Goal: Task Accomplishment & Management: Use online tool/utility

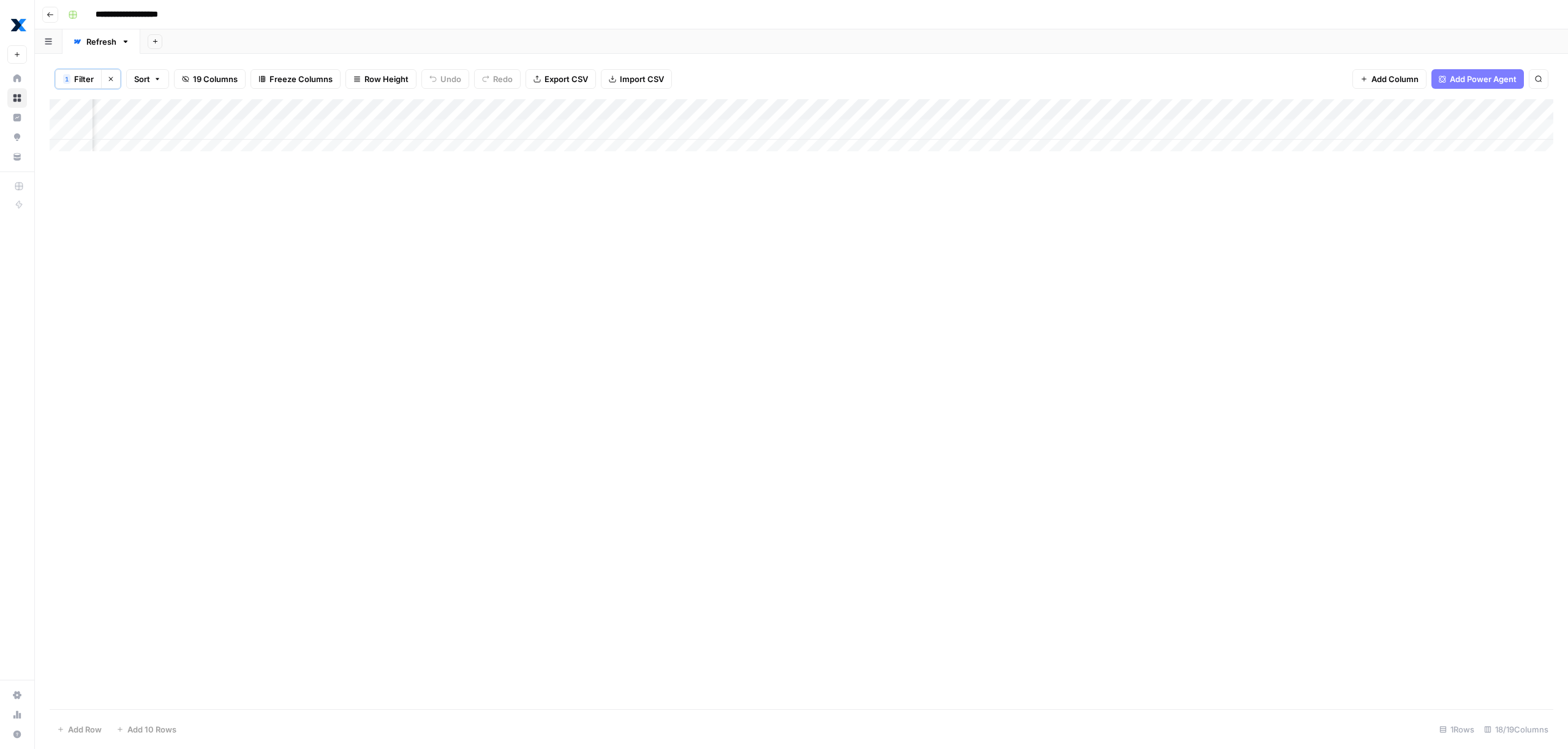
scroll to position [0, 1226]
click at [646, 243] on div "Add Column" at bounding box center [802, 404] width 1504 height 610
click at [435, 26] on header "**********" at bounding box center [802, 15] width 1533 height 29
click at [112, 79] on icon "button" at bounding box center [110, 79] width 7 height 7
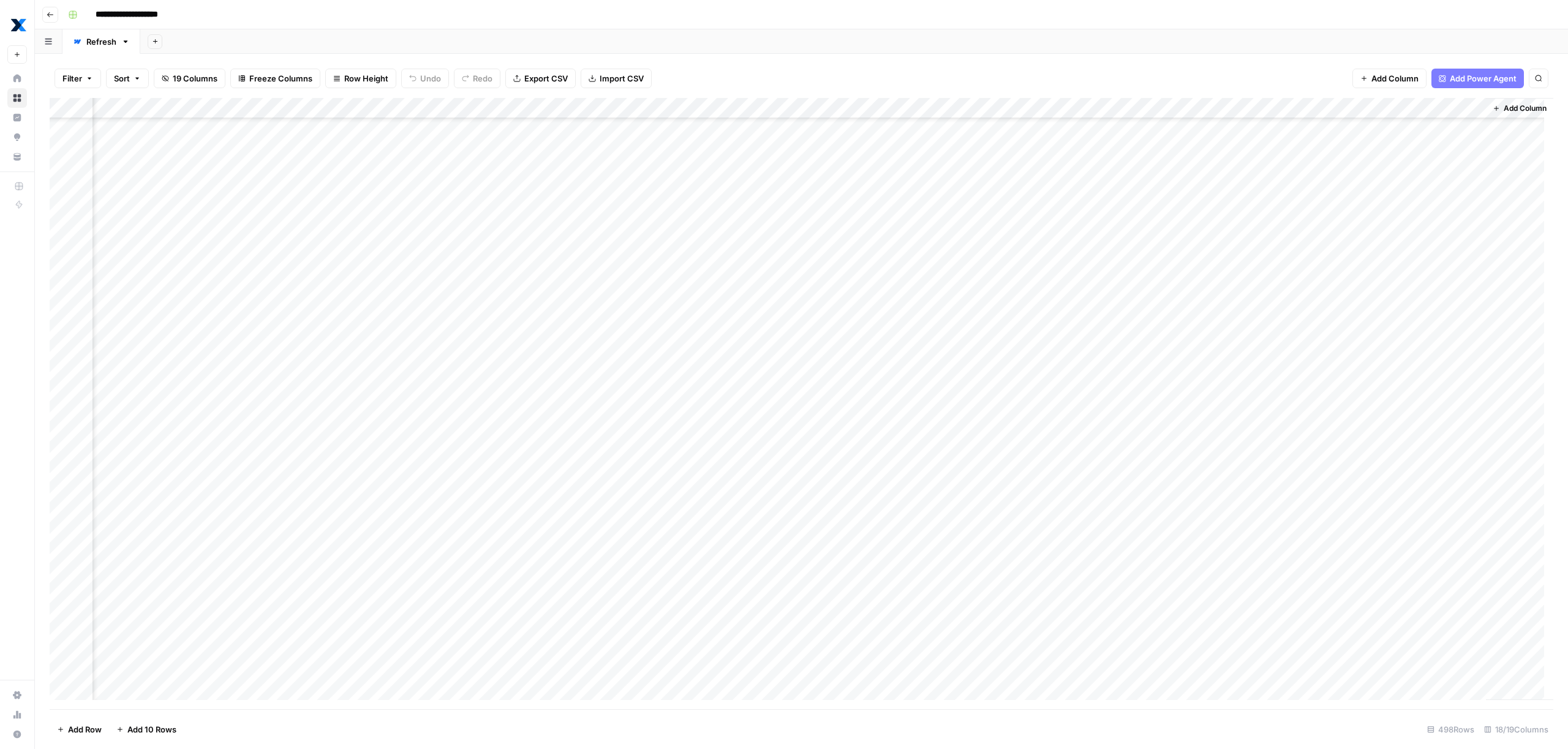
click at [79, 79] on span "Filter" at bounding box center [72, 78] width 20 height 13
click at [111, 135] on div at bounding box center [152, 142] width 165 height 23
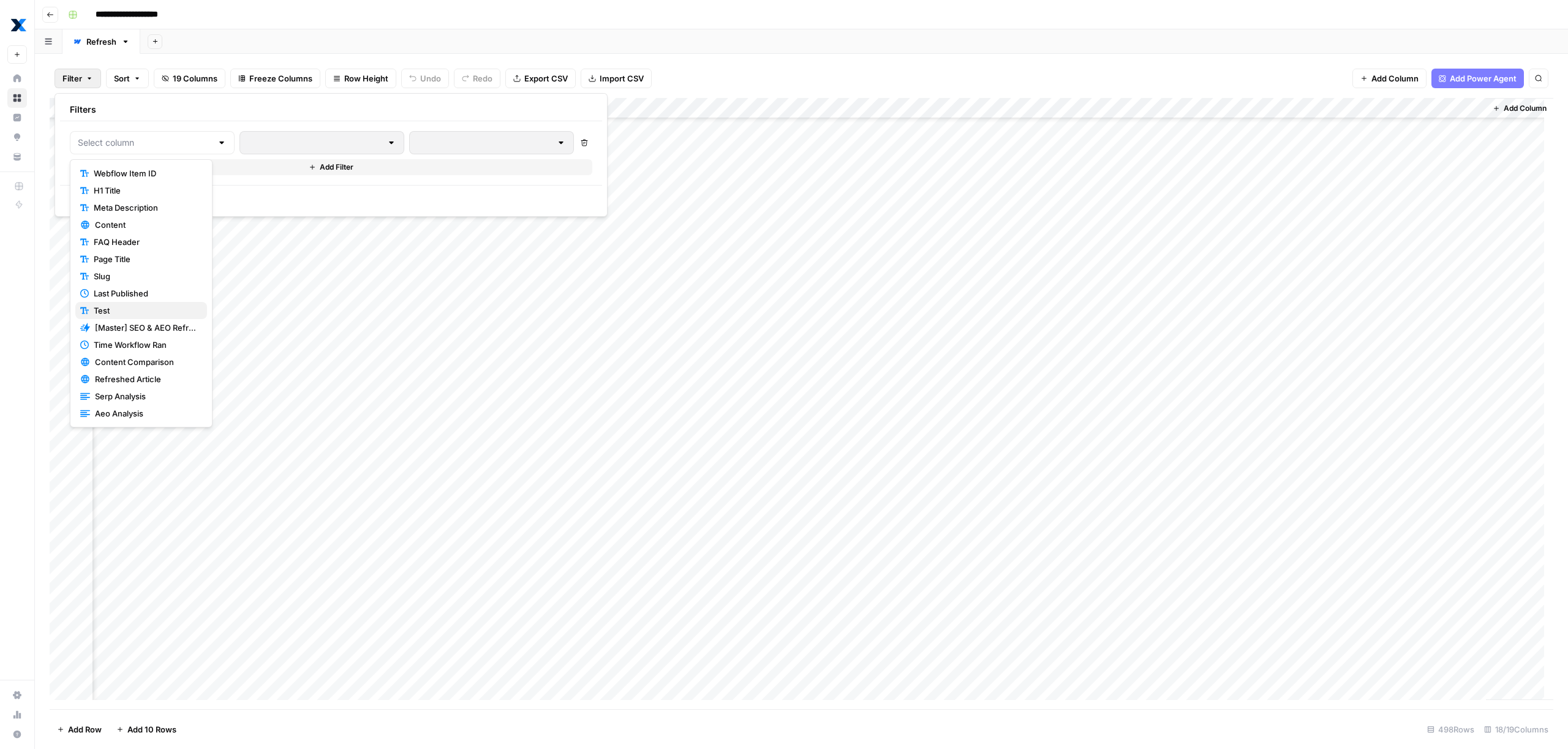
click at [117, 313] on span "Test" at bounding box center [145, 310] width 104 height 13
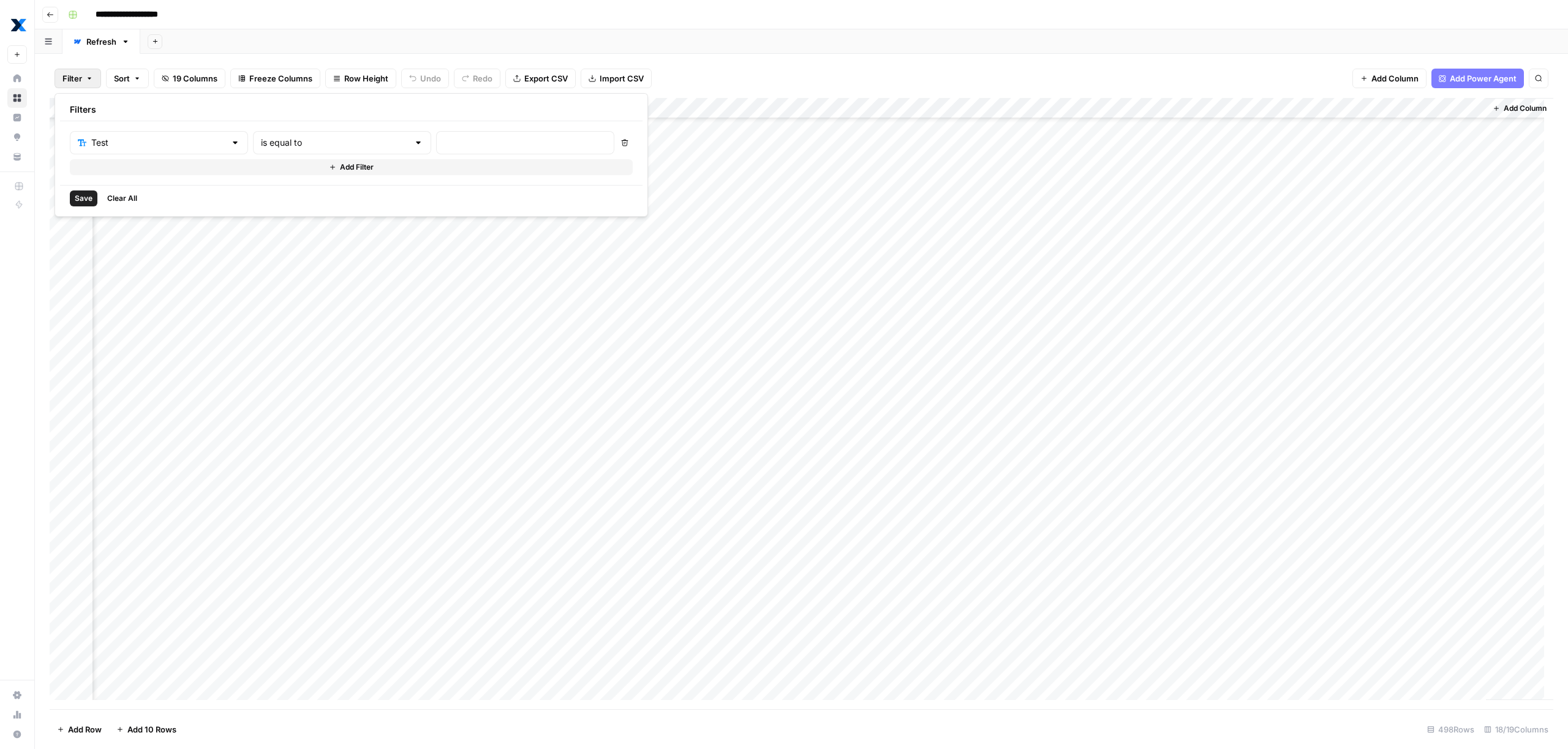
click at [272, 150] on div "is equal to" at bounding box center [341, 142] width 178 height 23
type input "is not empty"
click at [83, 203] on span "Save" at bounding box center [83, 198] width 18 height 11
click at [983, 384] on div "Add Column" at bounding box center [802, 275] width 1504 height 352
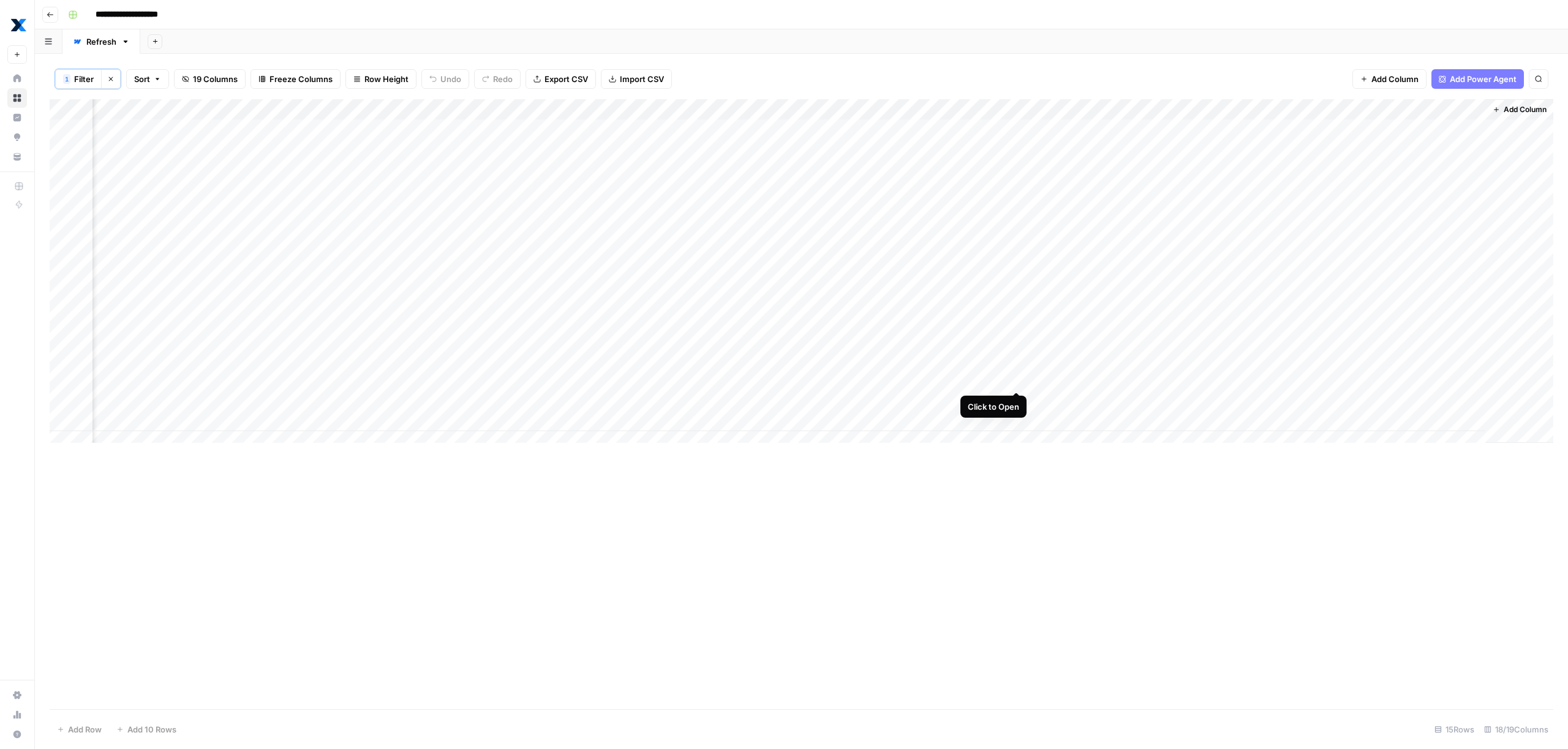
click at [1016, 379] on div "Add Column" at bounding box center [802, 275] width 1504 height 352
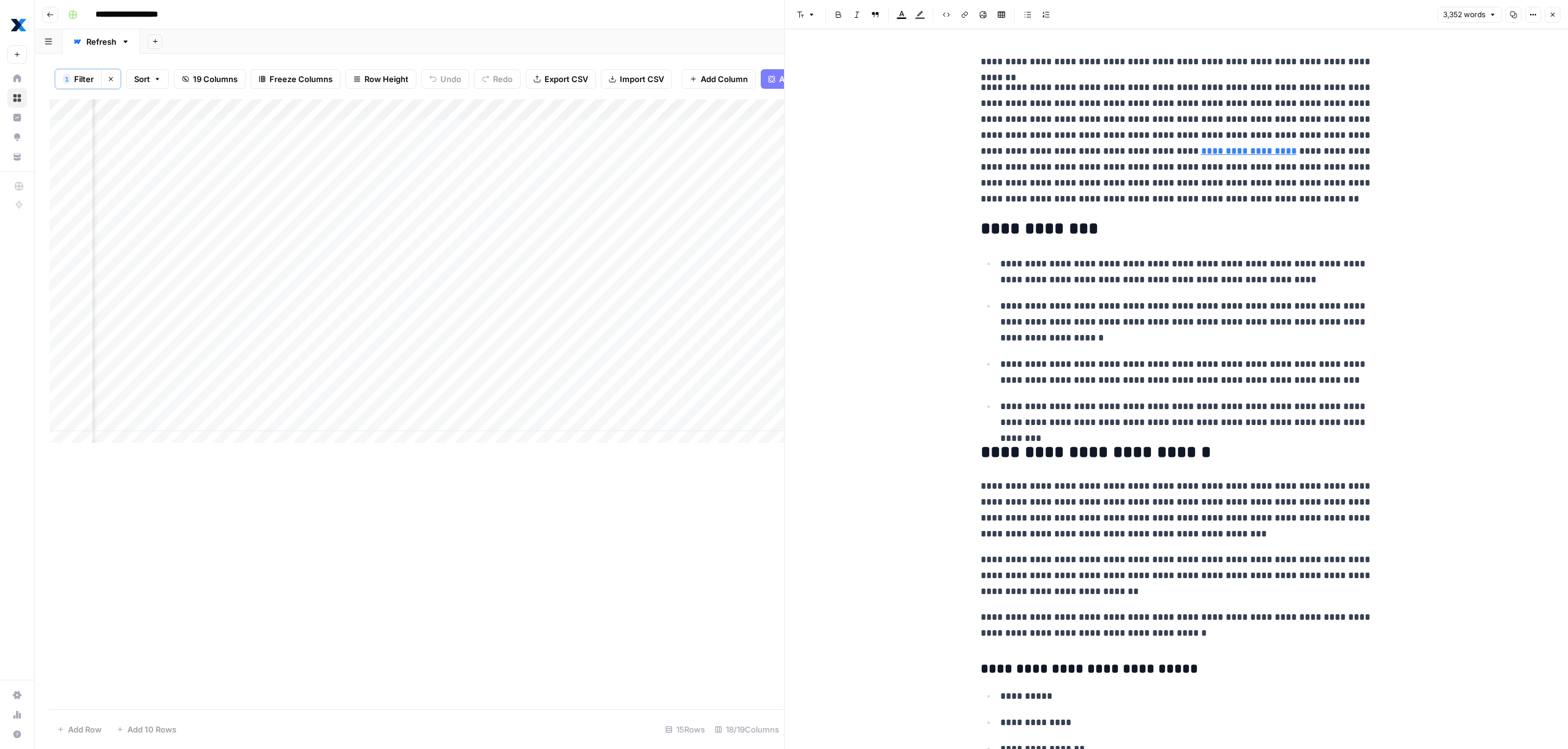
click at [1118, 301] on p "**********" at bounding box center [1186, 322] width 372 height 48
click at [1111, 345] on p "**********" at bounding box center [1186, 322] width 372 height 48
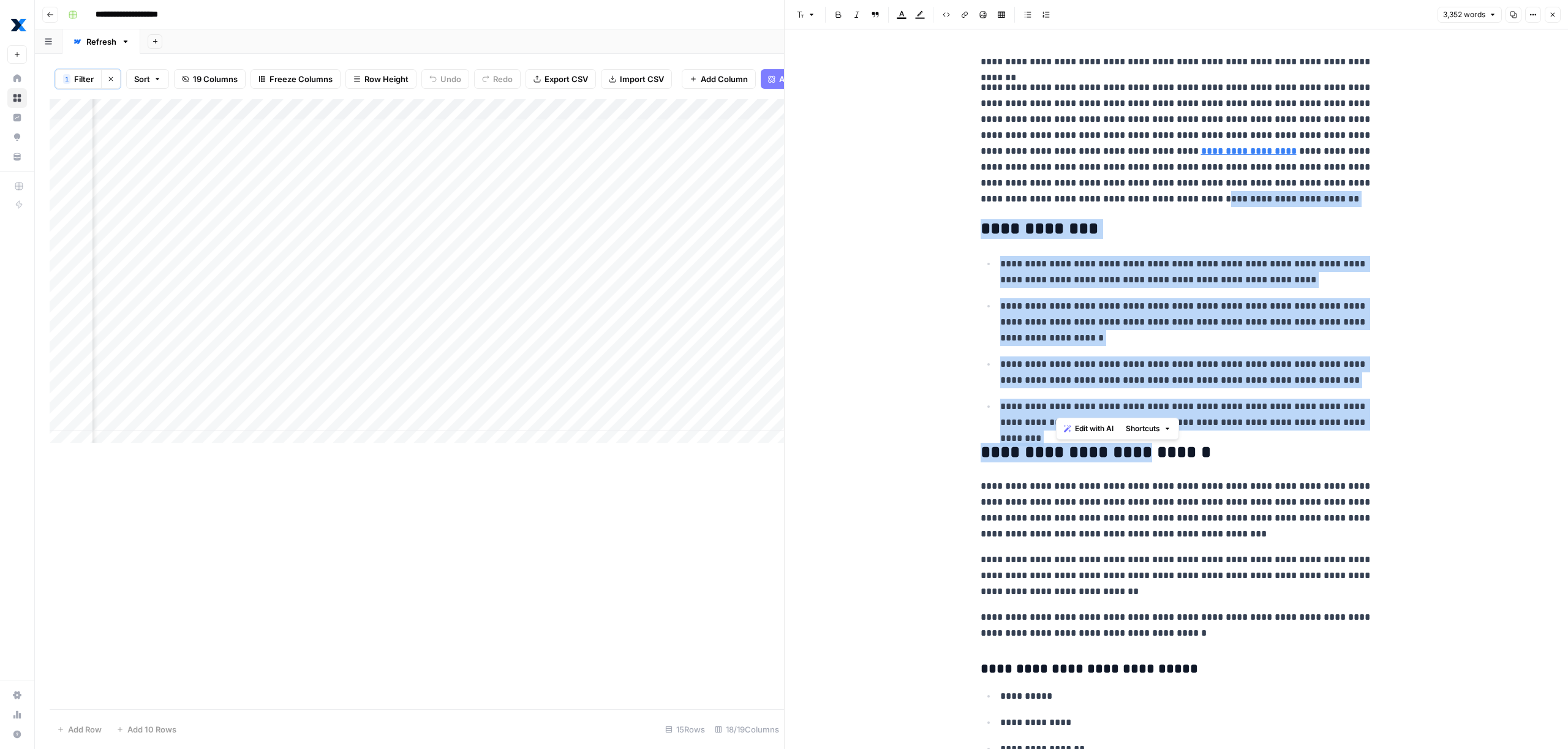
drag, startPoint x: 1056, startPoint y: 192, endPoint x: 1130, endPoint y: 416, distance: 235.9
click at [1095, 268] on p "**********" at bounding box center [1186, 272] width 372 height 32
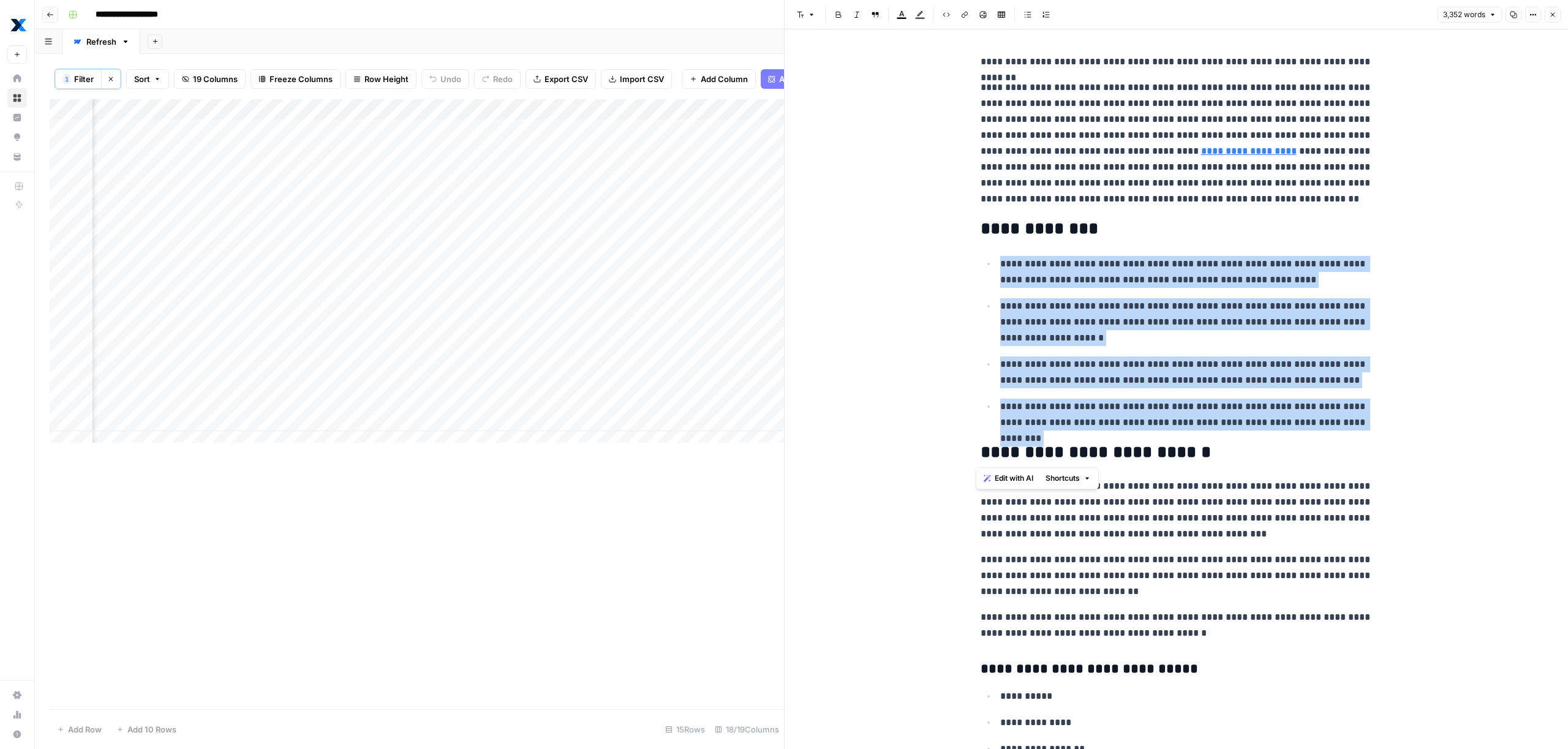
drag, startPoint x: 1016, startPoint y: 245, endPoint x: 1187, endPoint y: 438, distance: 257.9
click at [1157, 409] on p "**********" at bounding box center [1186, 414] width 372 height 32
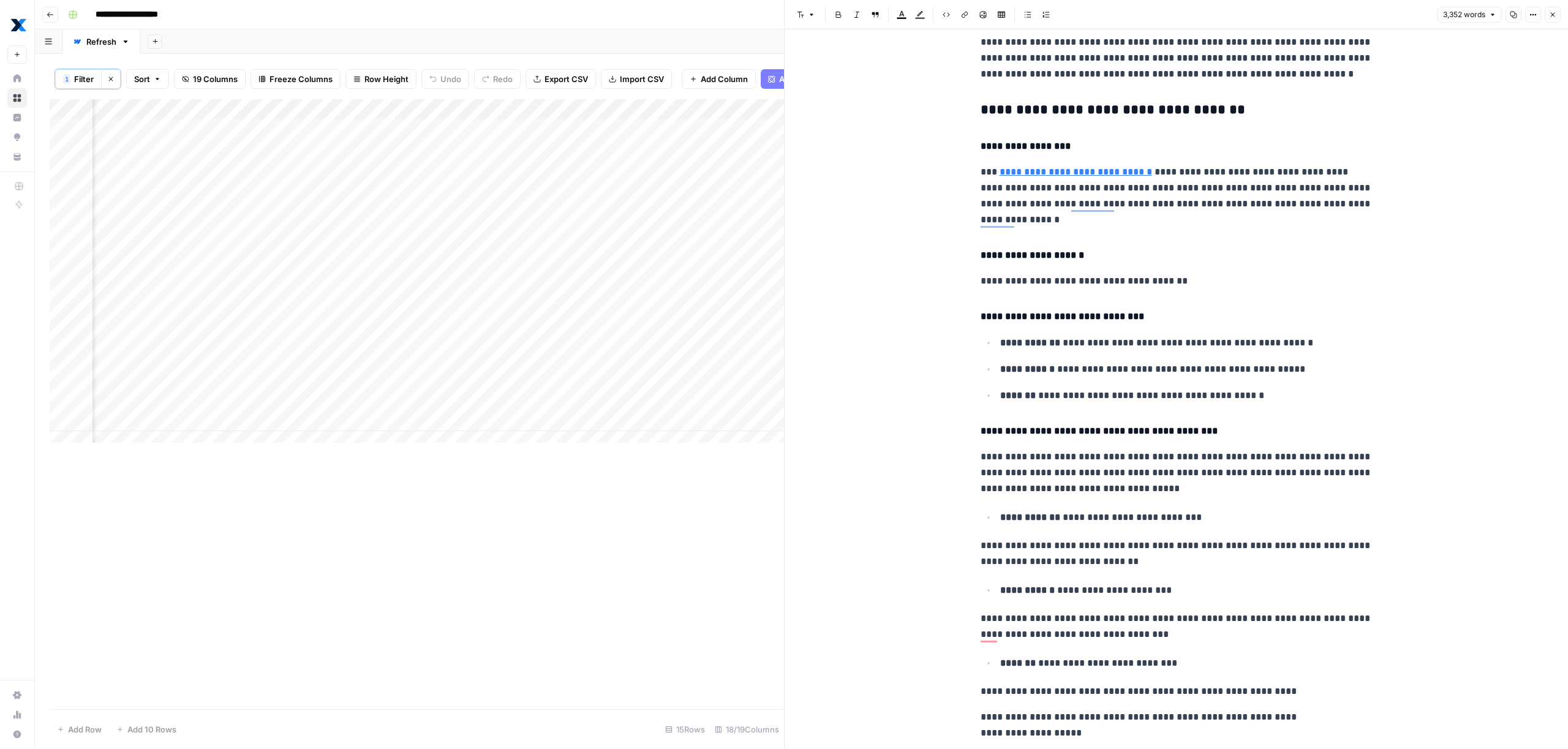
scroll to position [0, 0]
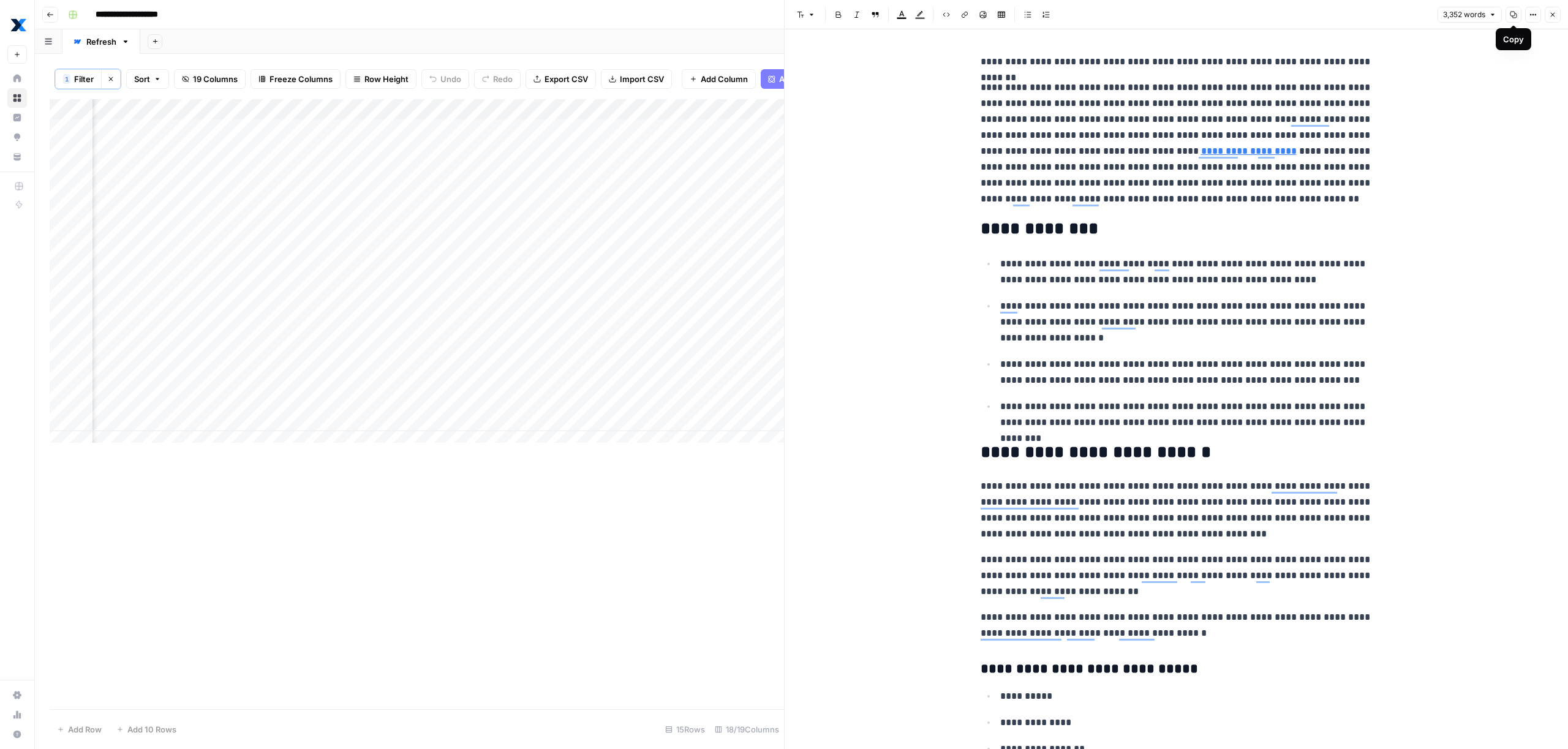
click at [1535, 19] on button "Options" at bounding box center [1533, 15] width 16 height 16
click at [1517, 129] on span "Code" at bounding box center [1496, 130] width 59 height 13
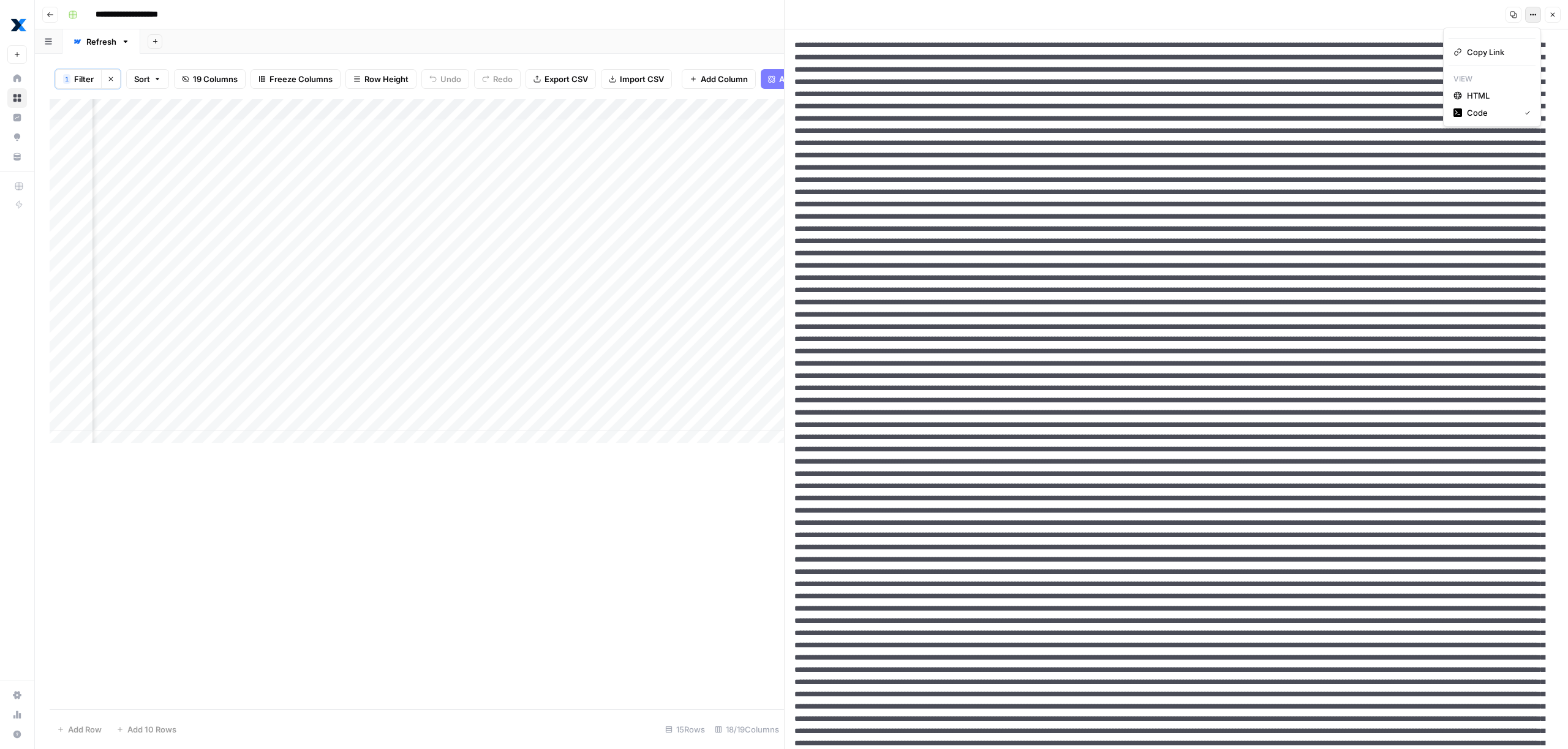
click at [1530, 22] on button "Options" at bounding box center [1533, 15] width 16 height 16
click at [1501, 97] on span "HTML" at bounding box center [1496, 95] width 59 height 13
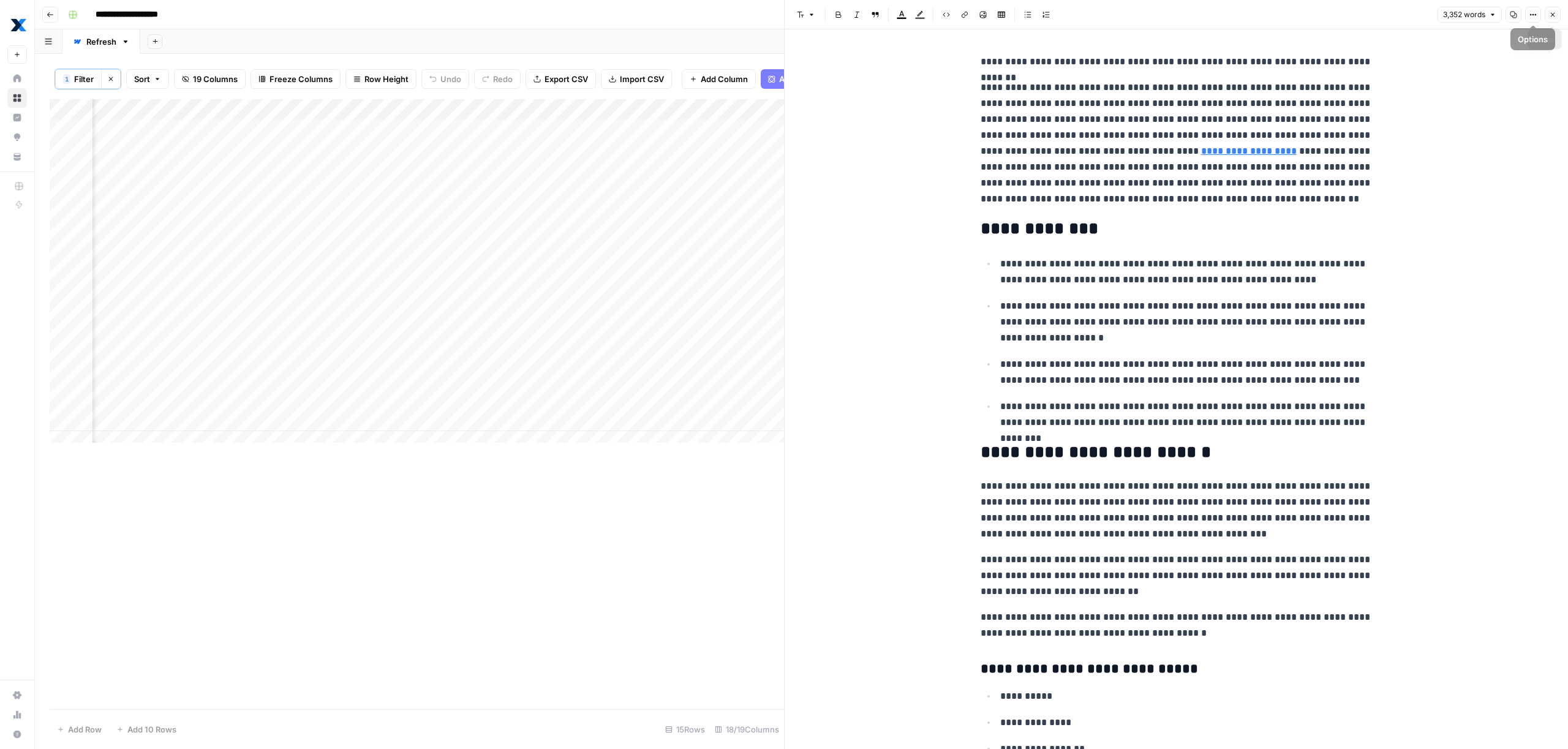
click at [1554, 14] on icon "button" at bounding box center [1552, 15] width 7 height 7
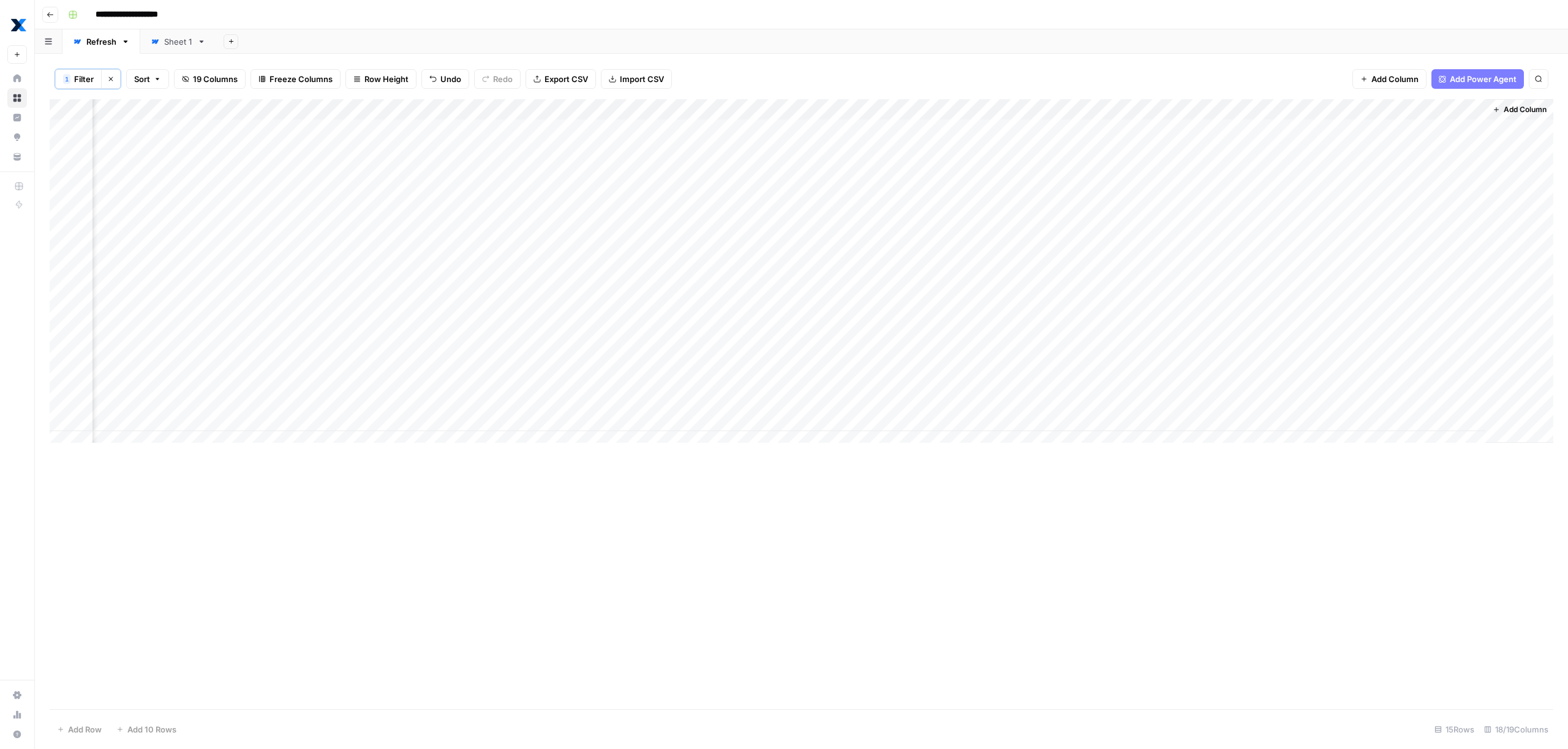
click at [495, 461] on div "Add Column" at bounding box center [802, 404] width 1504 height 610
click at [683, 131] on div "Add Column" at bounding box center [802, 275] width 1504 height 352
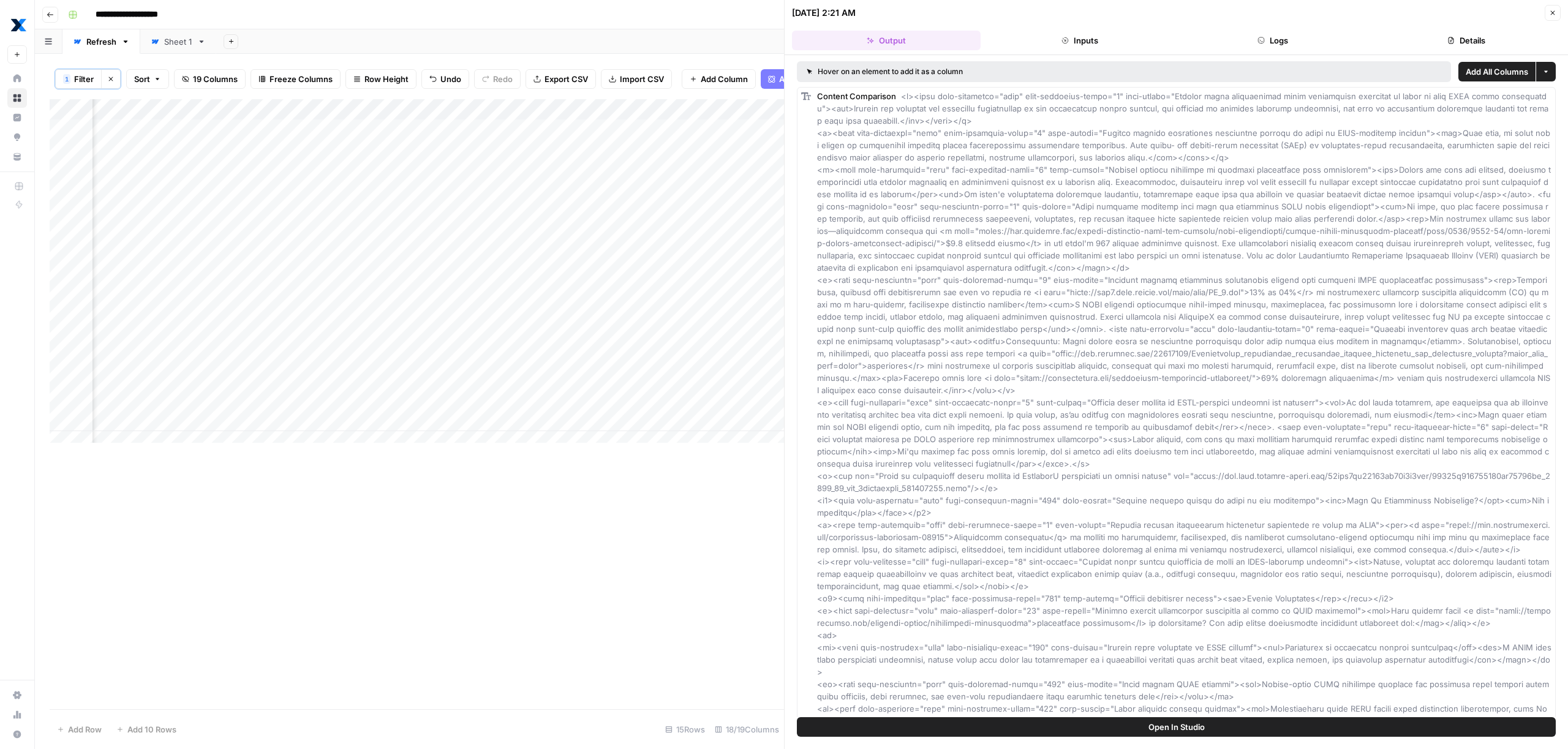
click at [1307, 36] on button "Logs" at bounding box center [1273, 40] width 188 height 20
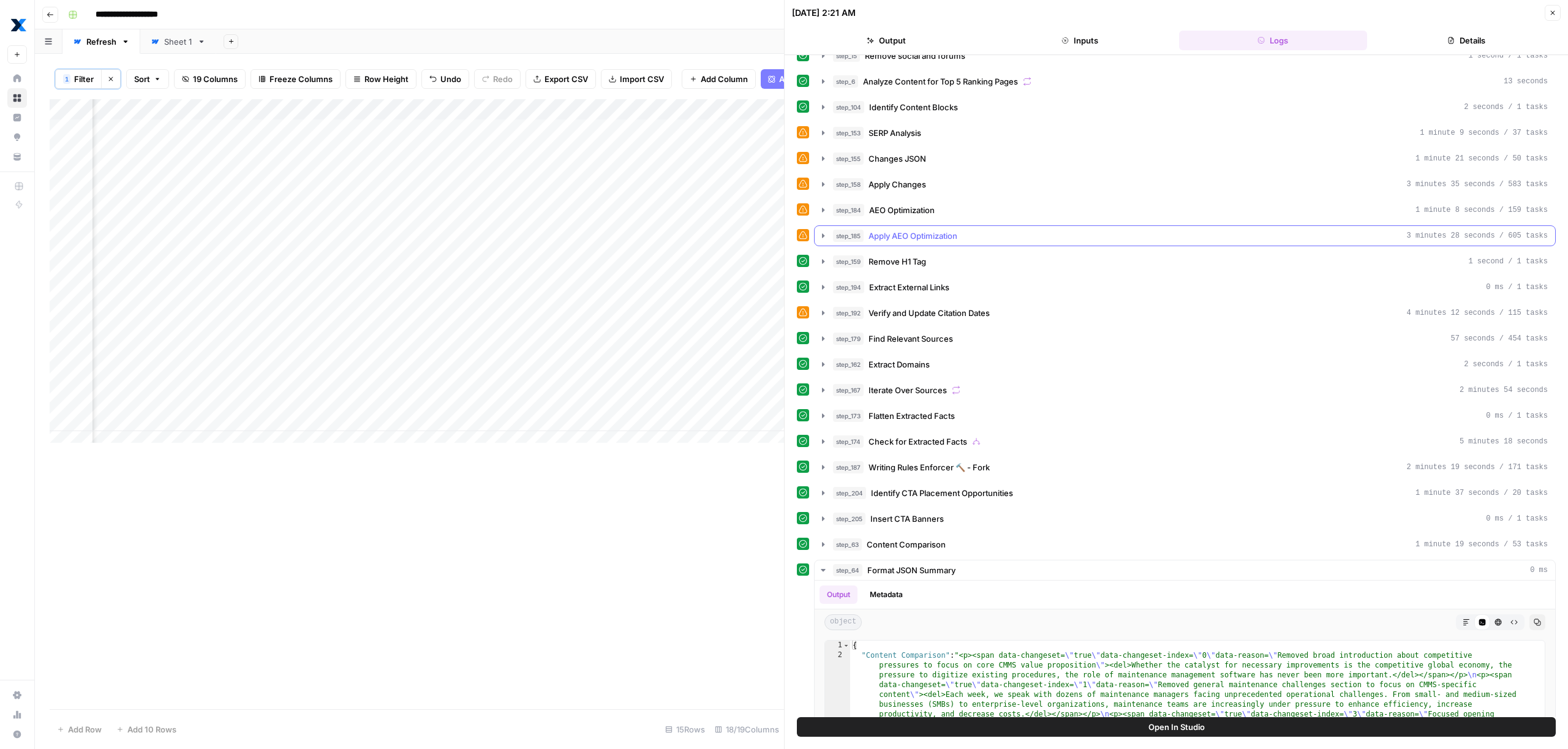
scroll to position [269, 0]
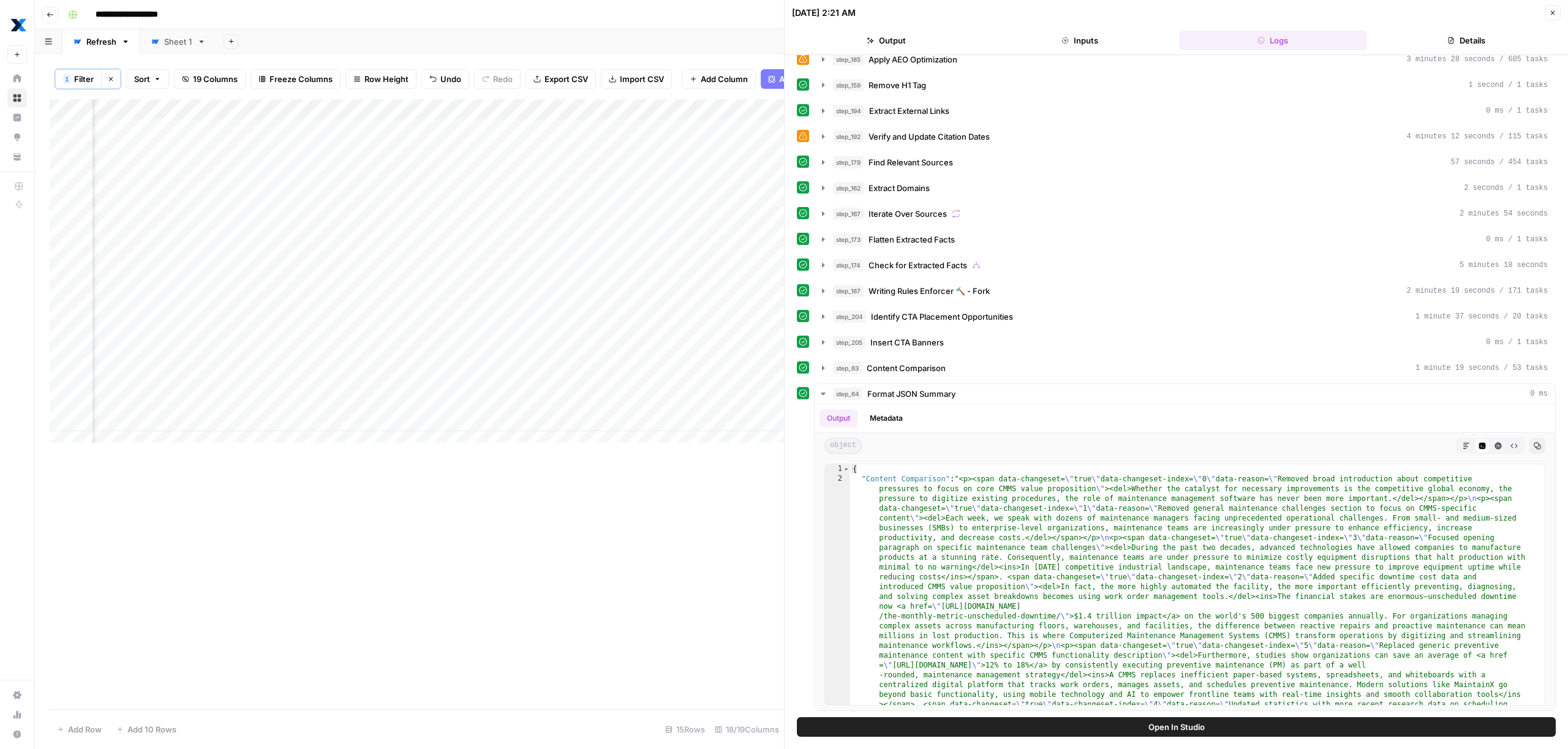
click at [1456, 47] on button "Details" at bounding box center [1465, 40] width 188 height 20
